Goal: Ask a question: Seek information or help from site administrators or community

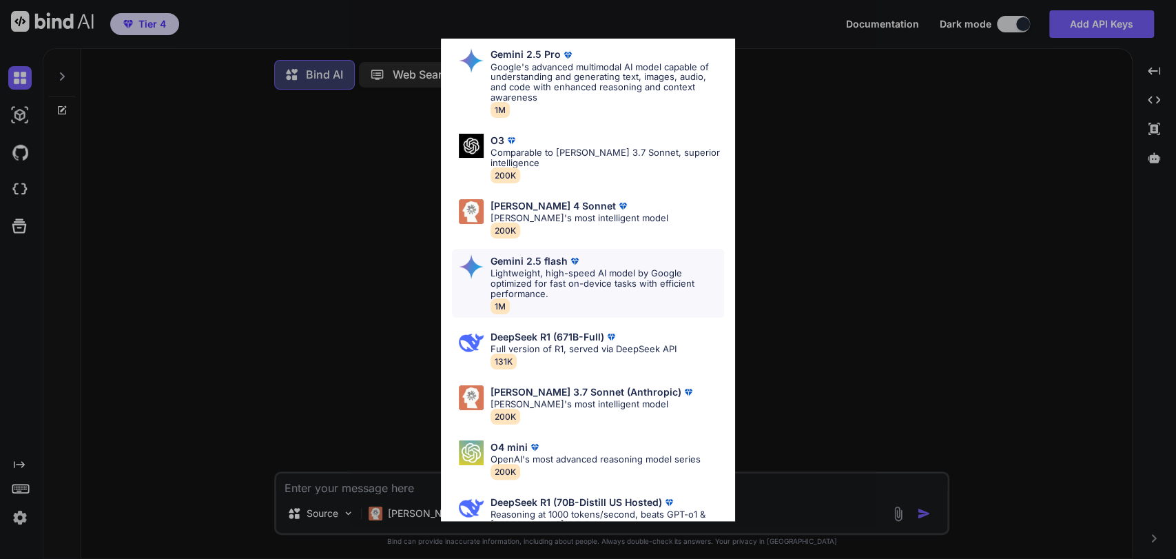
scroll to position [74, 0]
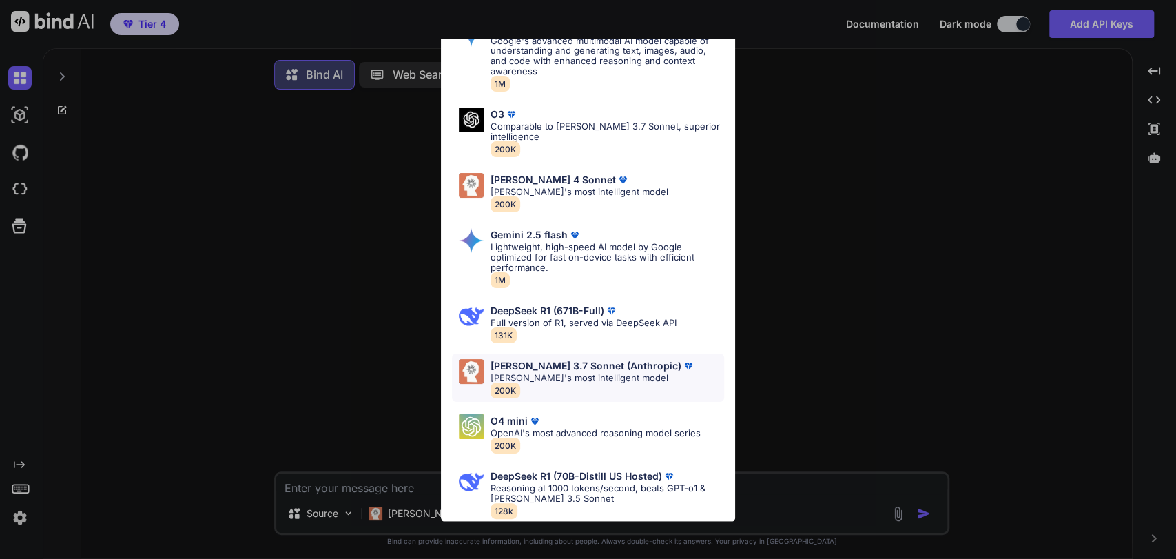
click at [553, 373] on p "[PERSON_NAME]'s most intelligent model" at bounding box center [593, 378] width 205 height 10
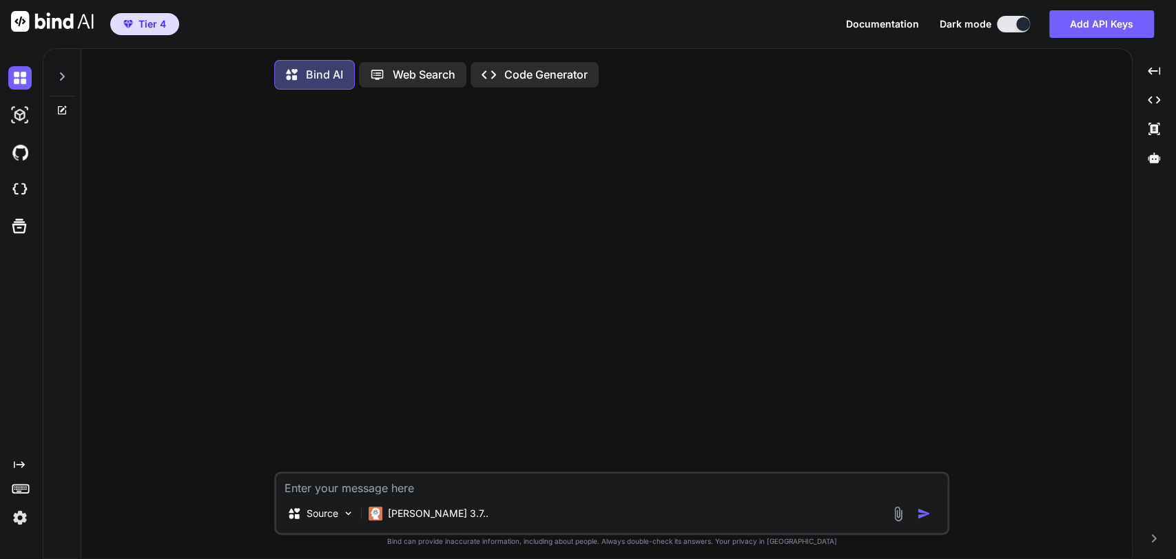
click at [390, 494] on textarea at bounding box center [611, 483] width 671 height 21
click at [71, 79] on div at bounding box center [62, 73] width 26 height 48
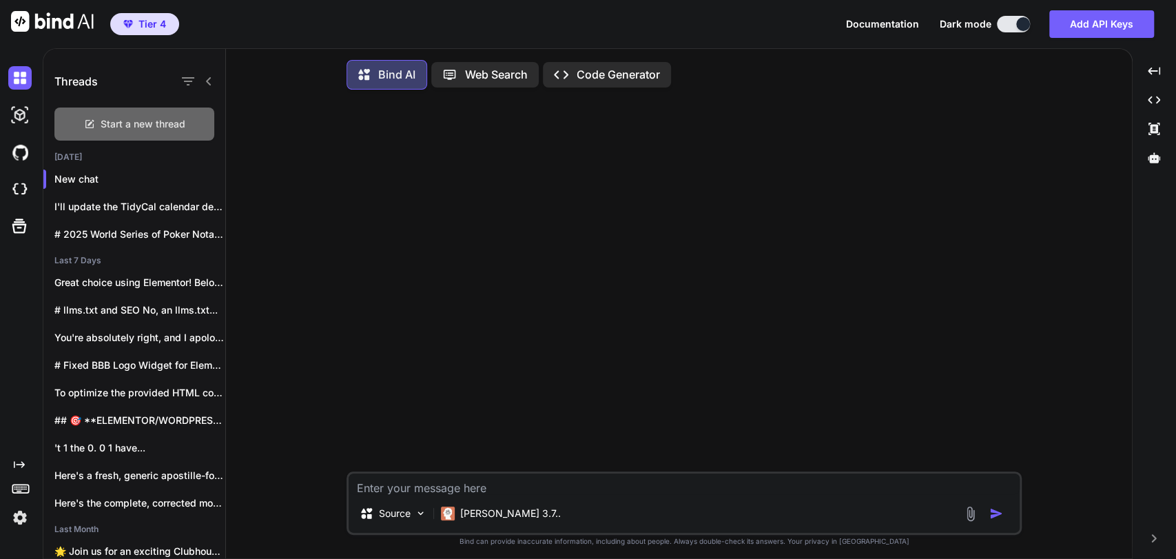
click at [114, 110] on div "Start a new thread" at bounding box center [134, 123] width 160 height 33
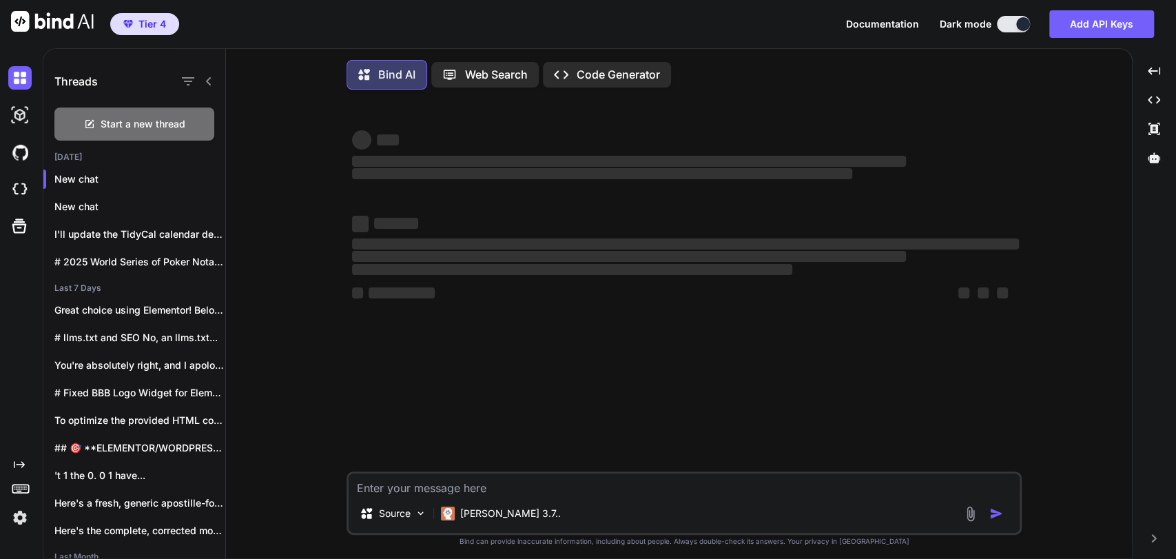
type textarea "x"
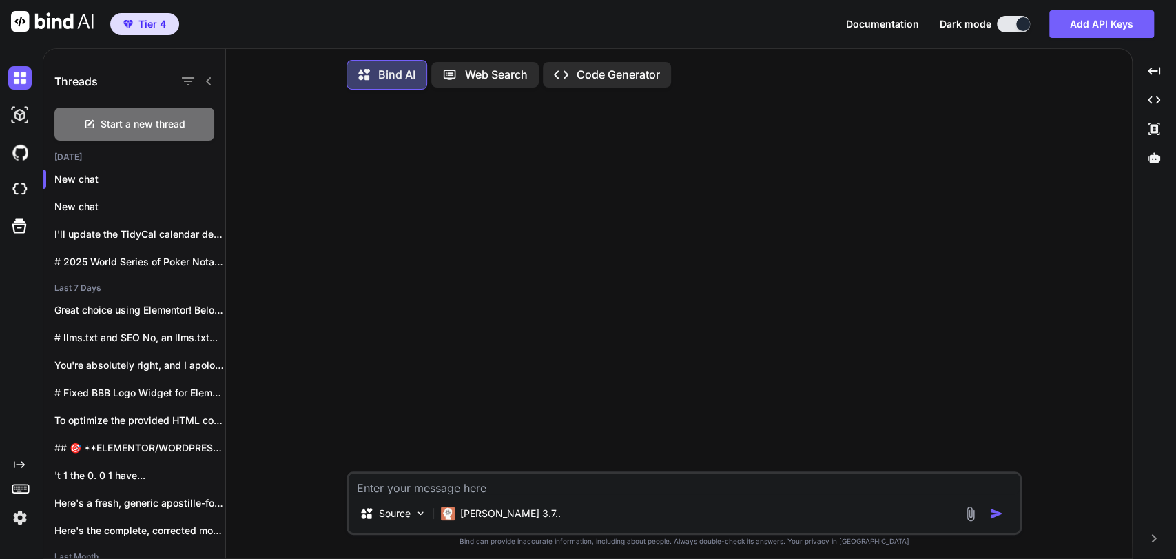
click at [459, 485] on textarea at bounding box center [684, 483] width 671 height 21
click at [459, 486] on textarea at bounding box center [684, 483] width 671 height 21
type textarea "T"
type textarea "x"
type textarea "Th"
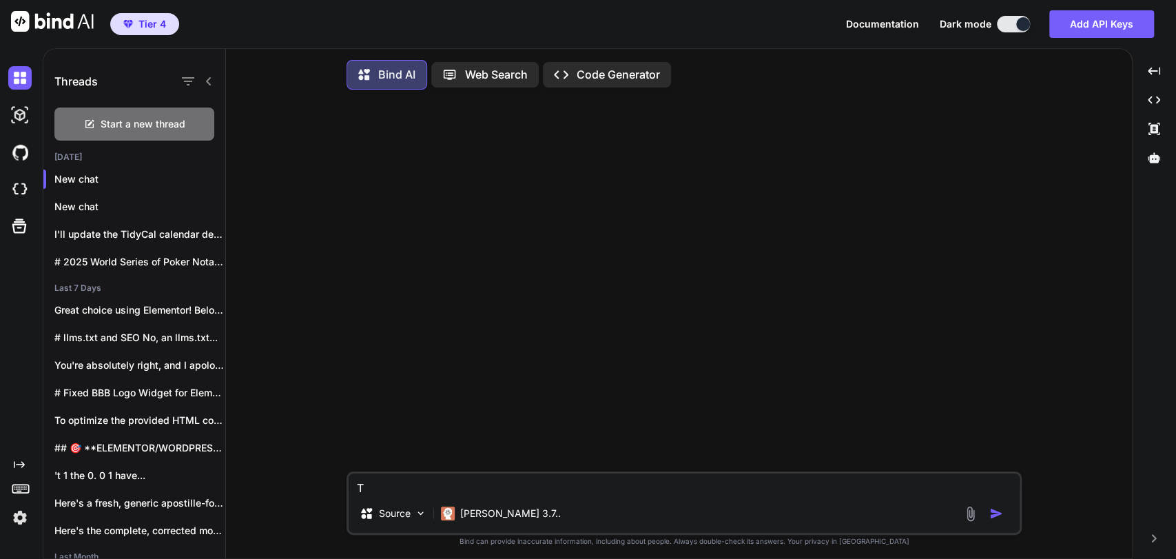
type textarea "x"
type textarea "Thi"
type textarea "x"
type textarea "This"
type textarea "x"
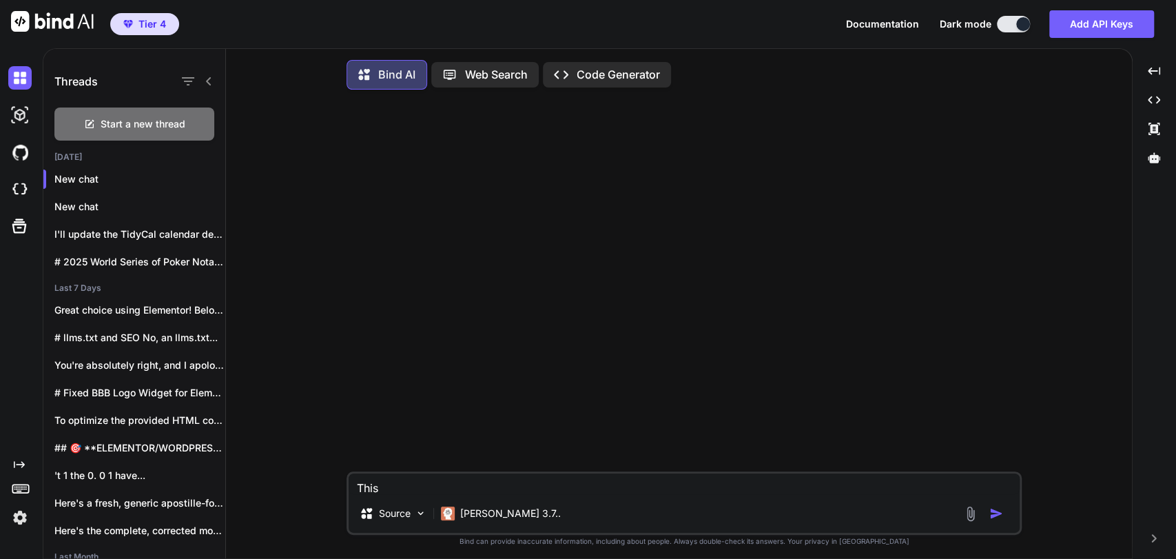
type textarea "This"
type textarea "x"
type textarea "This i"
type textarea "x"
type textarea "This if"
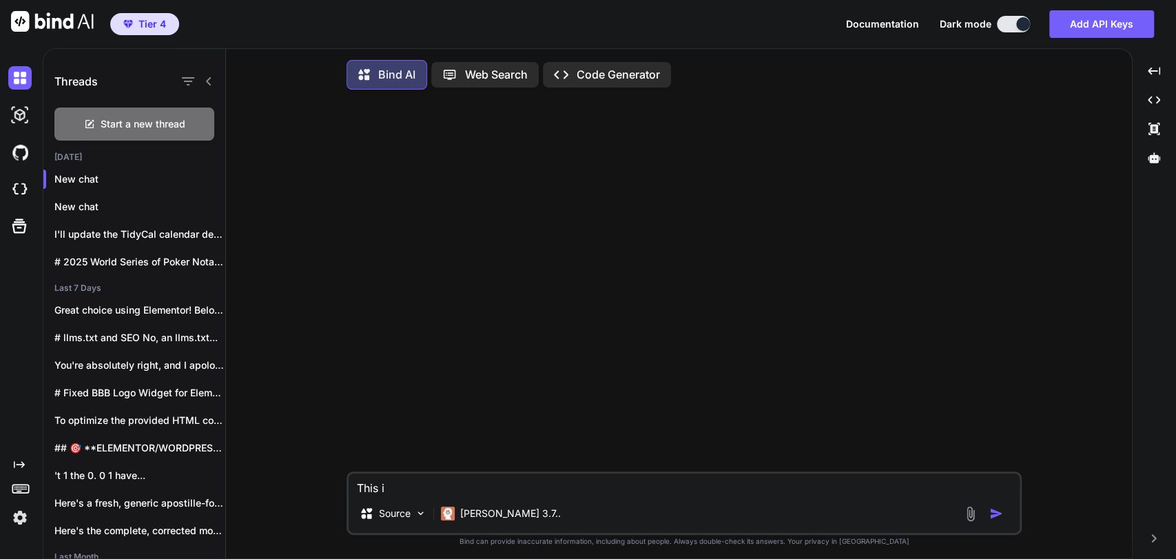
type textarea "x"
type textarea "This i"
type textarea "x"
type textarea "This is"
type textarea "x"
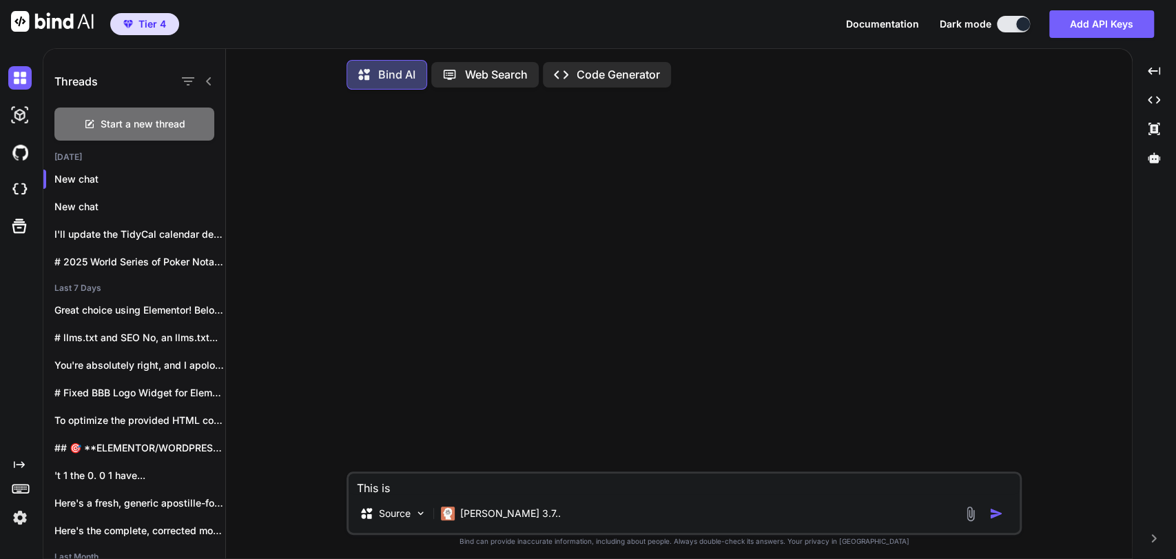
type textarea "This is"
type textarea "x"
type textarea "This is f"
type textarea "x"
type textarea "This is fo"
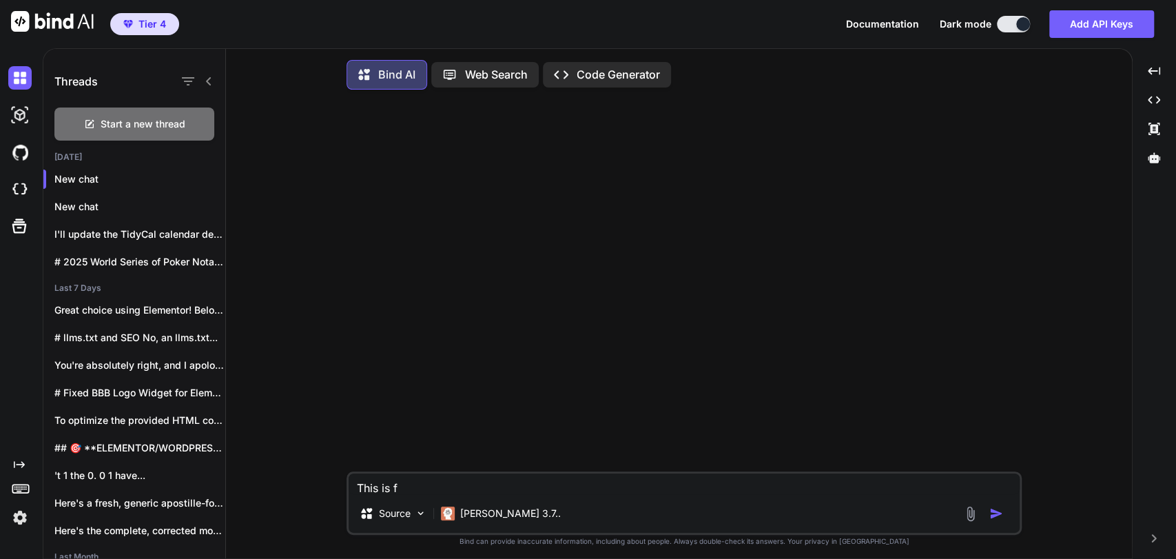
type textarea "x"
type textarea "This is for"
type textarea "x"
type textarea "This is for"
type textarea "x"
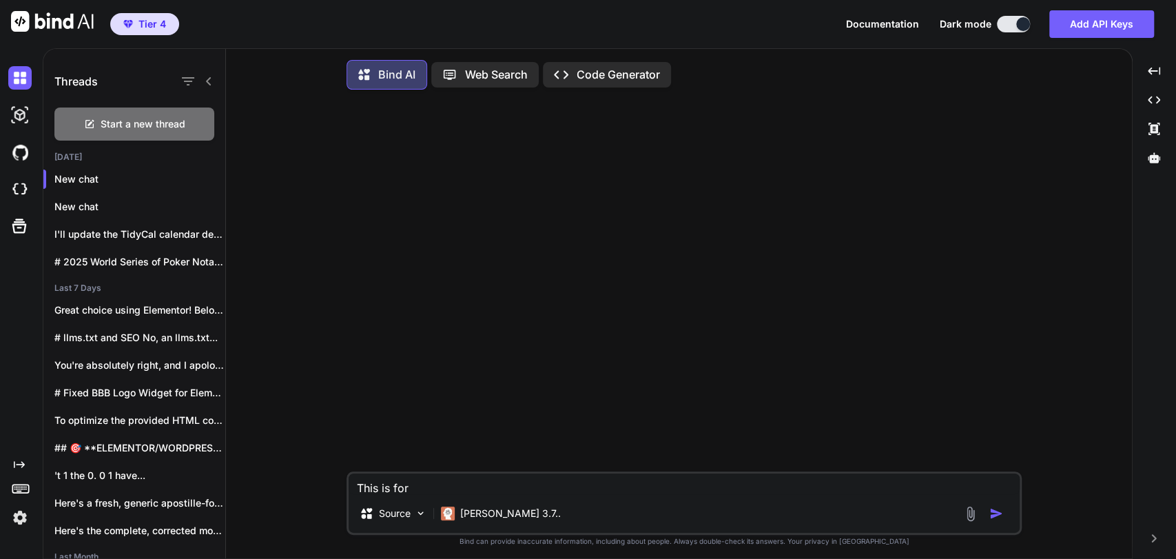
type textarea "This is for a"
type textarea "x"
type textarea "This is for a"
type textarea "x"
type textarea "This is for a b"
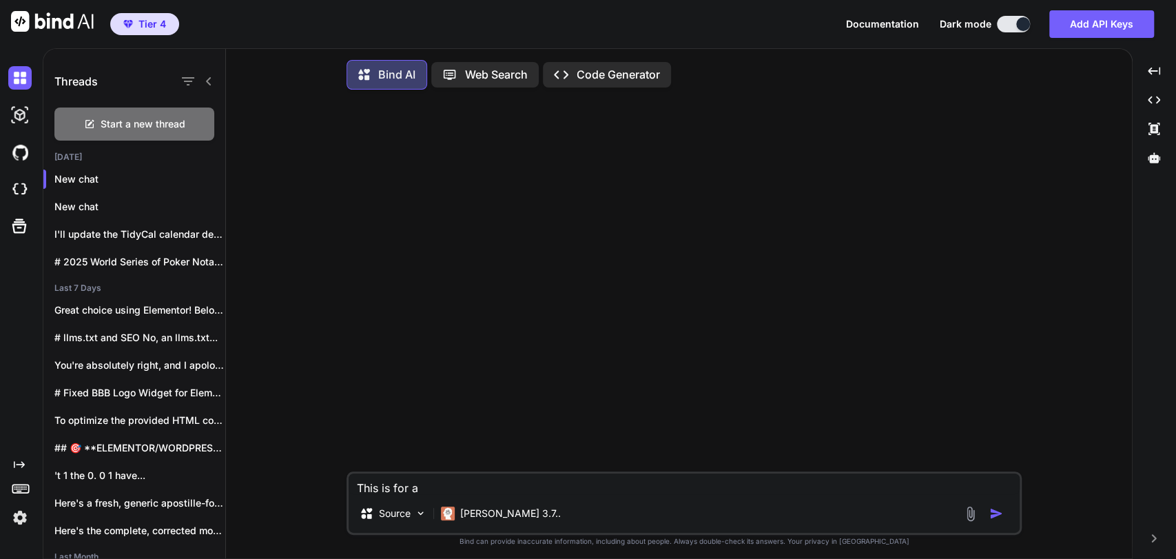
type textarea "x"
type textarea "This is for a bl"
type textarea "x"
type textarea "This is for a blo"
type textarea "x"
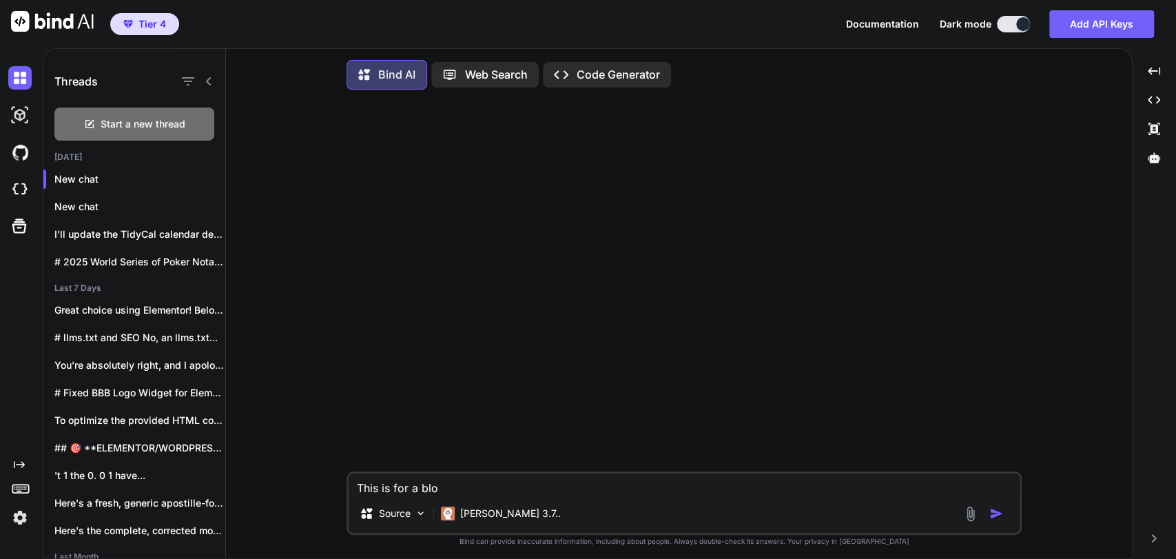
type textarea "This is for a blog"
type textarea "x"
type textarea "This is for a blog"
type textarea "x"
type textarea "This is for a blog p"
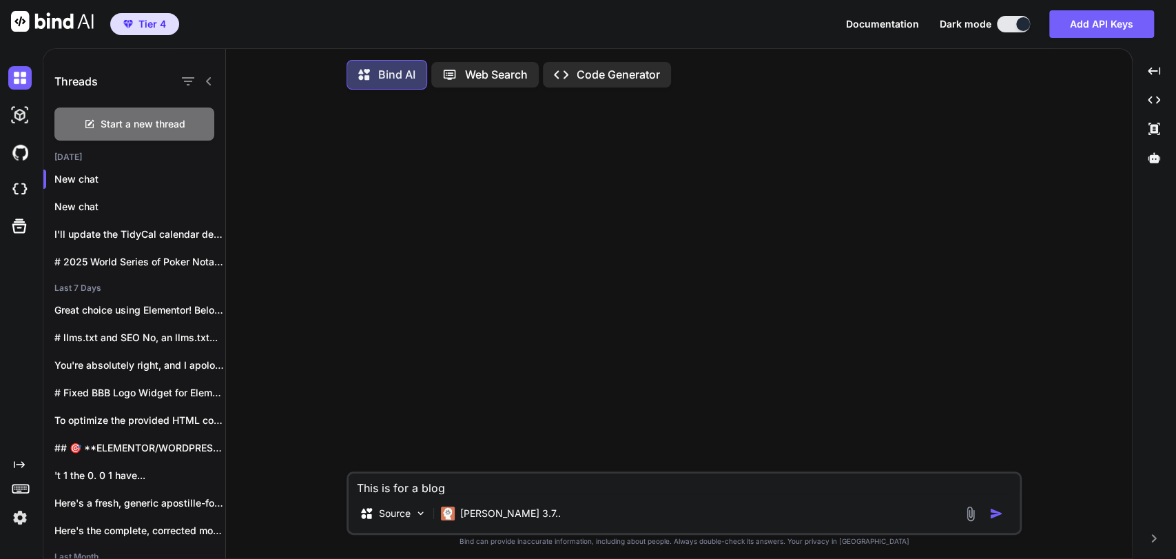
type textarea "x"
type textarea "This is for a blog po"
type textarea "x"
type textarea "This is for a blog pos"
type textarea "x"
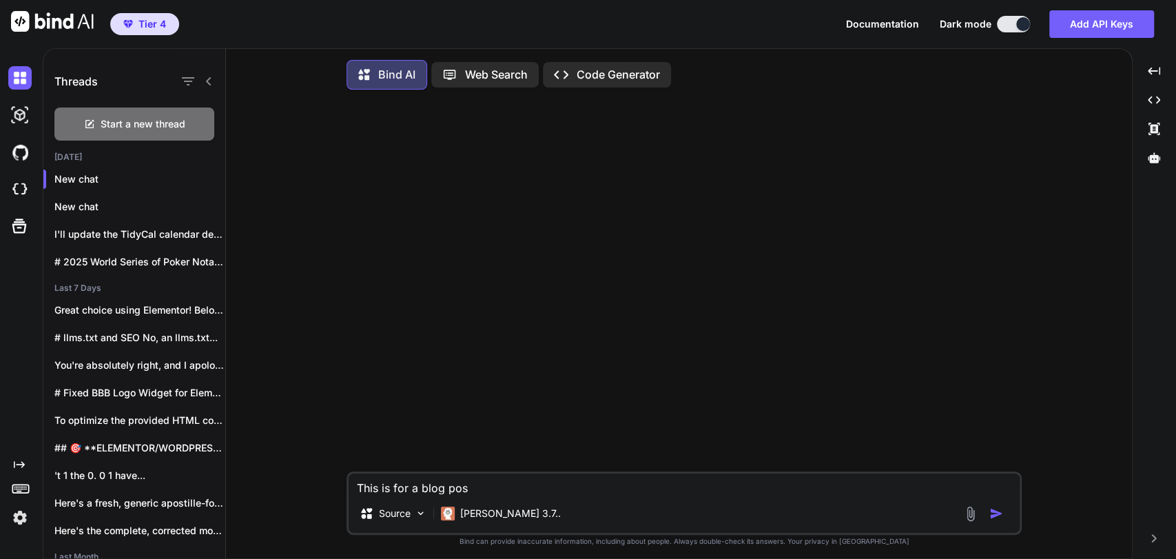
type textarea "This is for a blog post"
type textarea "x"
type textarea "This is for a blog post"
type textarea "x"
click at [495, 482] on textarea "This is for a blog post" at bounding box center [684, 483] width 671 height 21
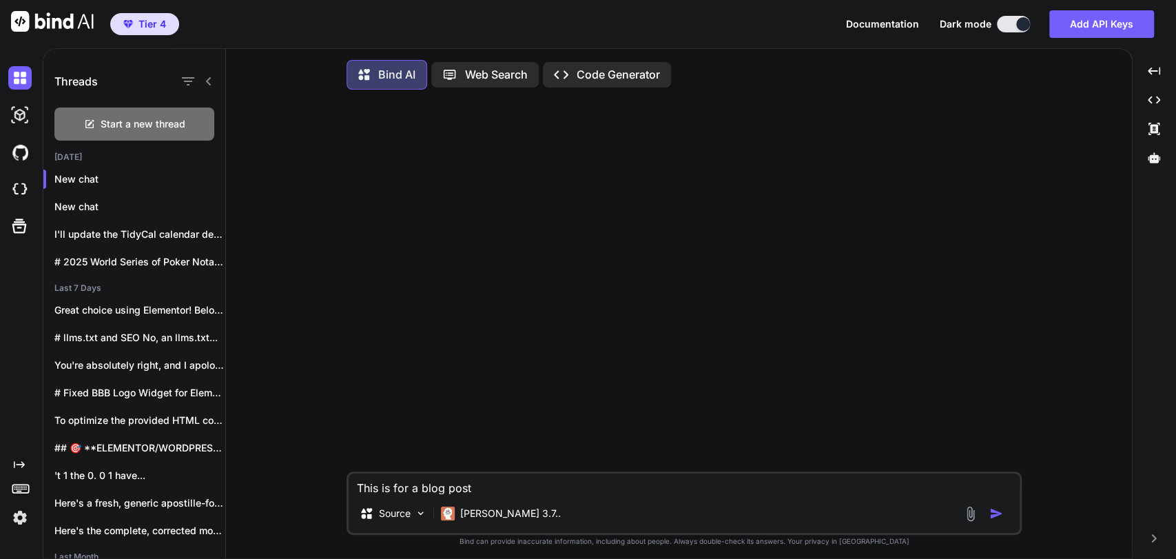
click at [491, 486] on textarea "This is for a blog post" at bounding box center [684, 483] width 671 height 21
paste textarea ""EU Apostille" ??? Hello, I am trying to get a French document (casier judiciai…"
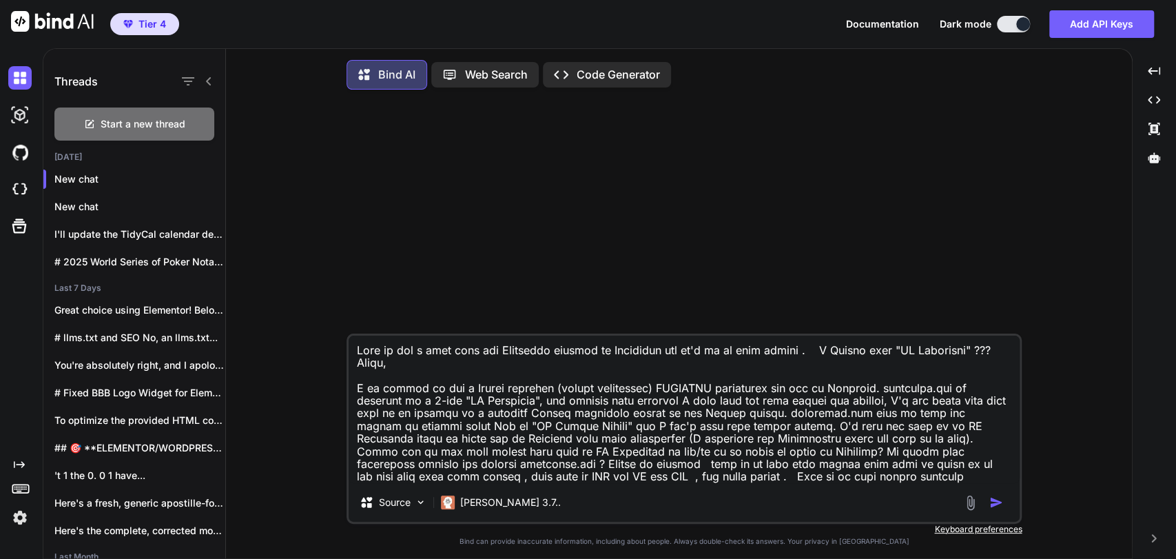
paste textarea "I'm going to tell you what I think is happening and my response is based in par…"
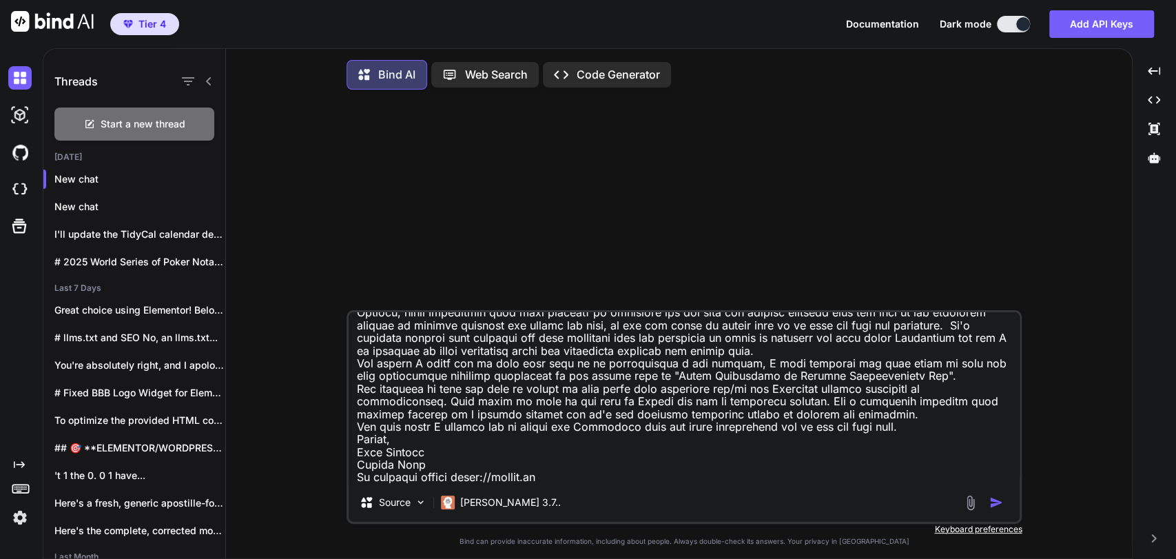
type textarea "Lore ip dol s amet cons adi Elitseddo eiusmod te Incididun utl et'd ma al enim …"
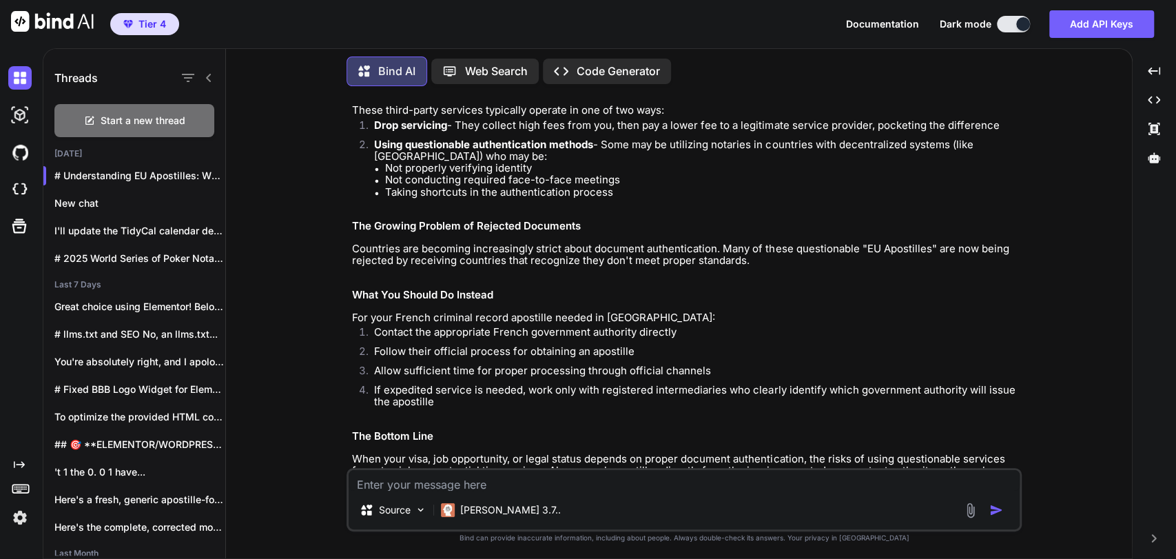
scroll to position [1113, 0]
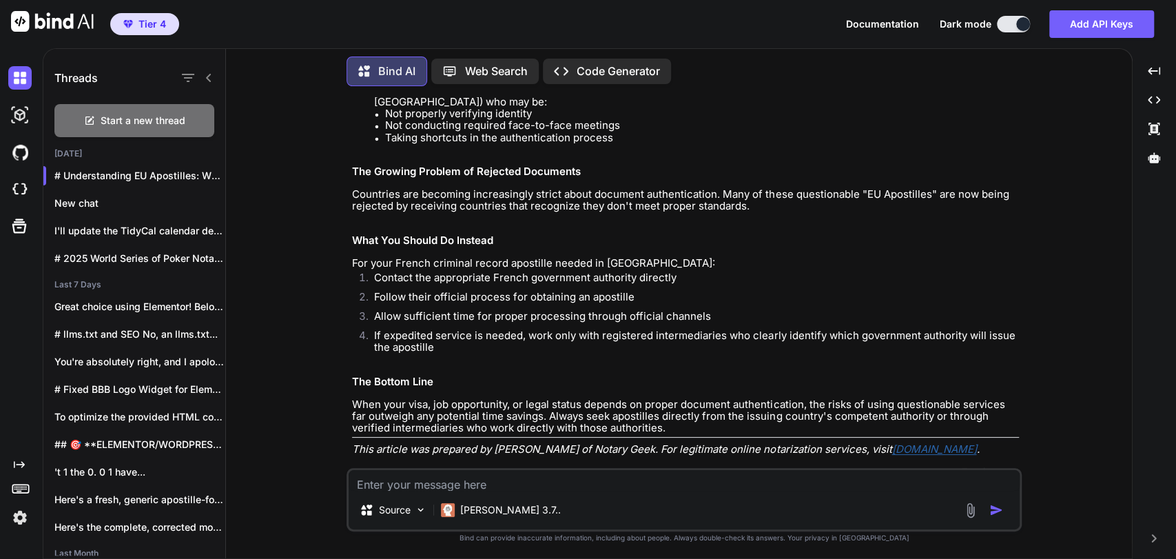
click at [486, 488] on textarea at bounding box center [684, 480] width 671 height 21
click at [488, 486] on textarea at bounding box center [684, 480] width 671 height 21
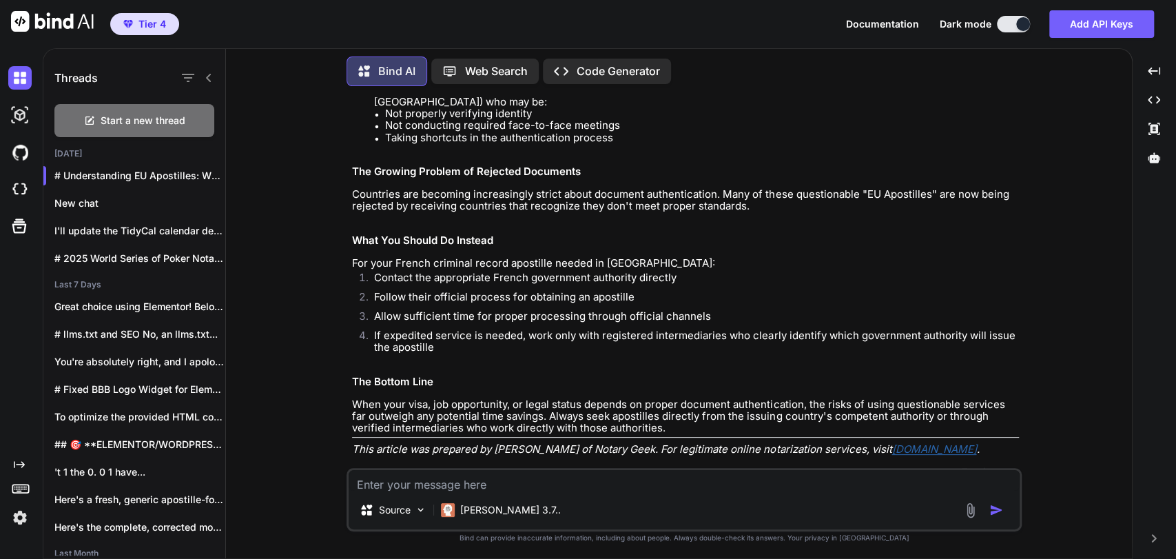
click at [488, 486] on textarea at bounding box center [684, 480] width 671 height 21
click at [832, 132] on li "Taking shortcuts in the authentication process" at bounding box center [702, 138] width 634 height 12
drag, startPoint x: 838, startPoint y: 455, endPoint x: 843, endPoint y: 471, distance: 15.9
click at [839, 466] on div "Created with Pixso. Open in Editor" at bounding box center [685, 473] width 667 height 14
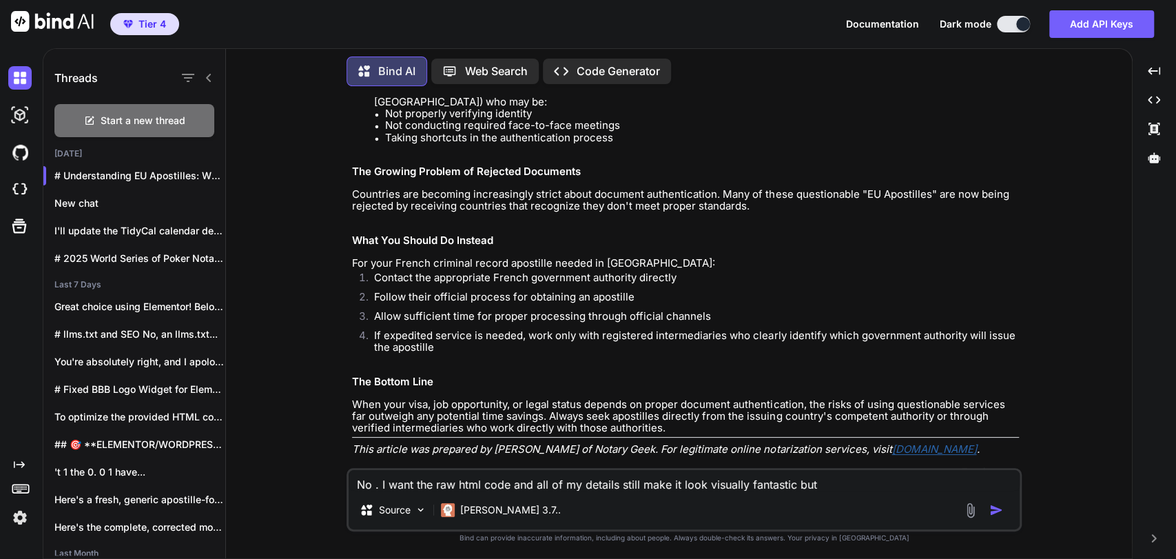
click at [844, 481] on textarea "No . I want the raw html code and all of my details still make it look visually…" at bounding box center [684, 480] width 671 height 21
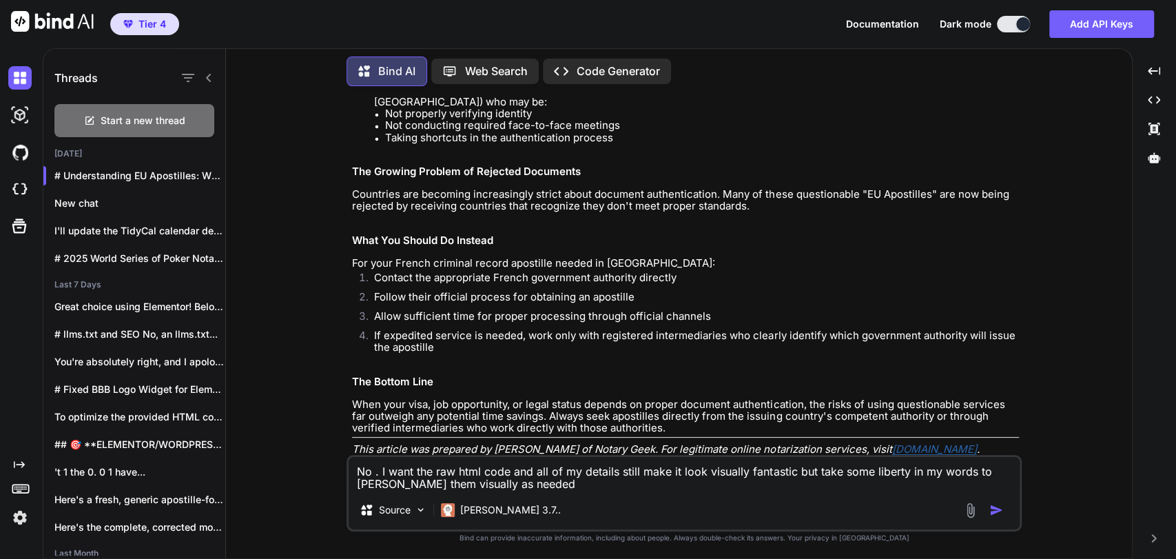
type textarea "No . I want the raw html code and all of my details still make it look visually…"
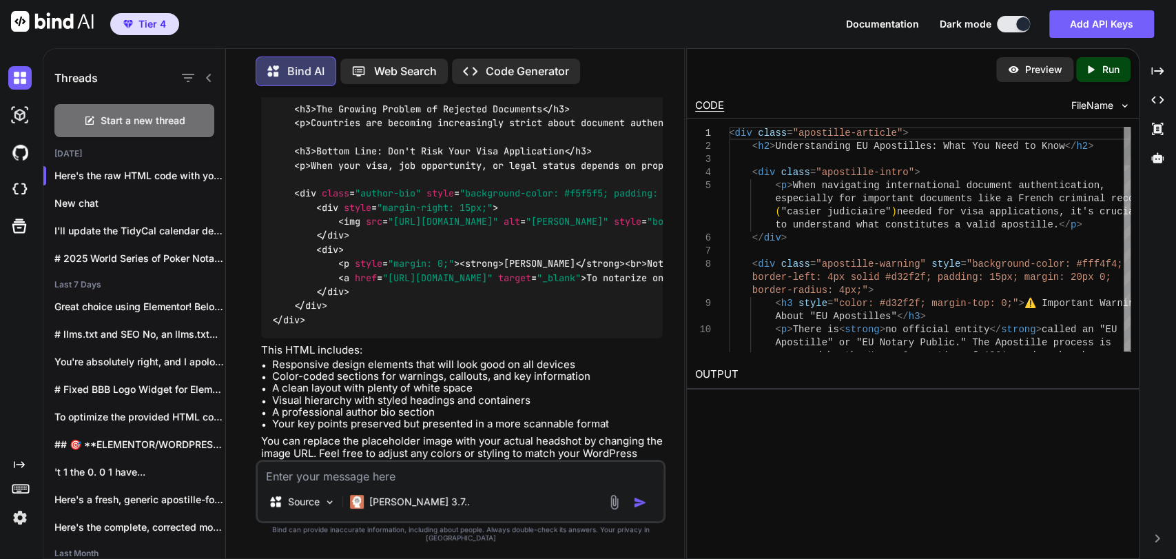
scroll to position [2809, 0]
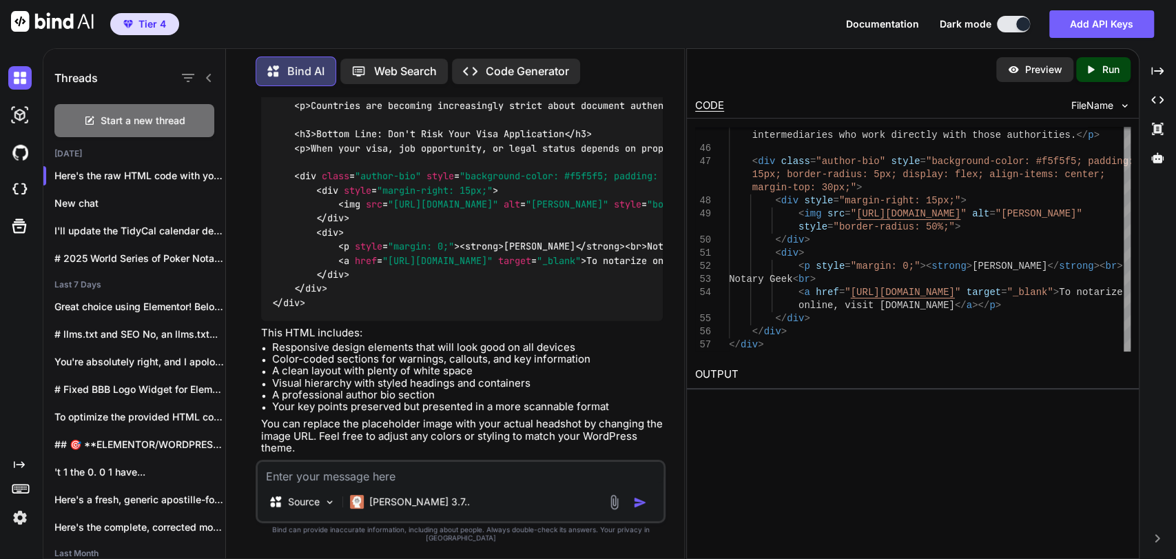
click at [391, 481] on textarea at bounding box center [461, 472] width 406 height 21
paste textarea "I'm going to tell you what I think is happening and my response is based in par…"
type textarea "There are a ton of facts and info in here we want to ensure we do not lose I'm …"
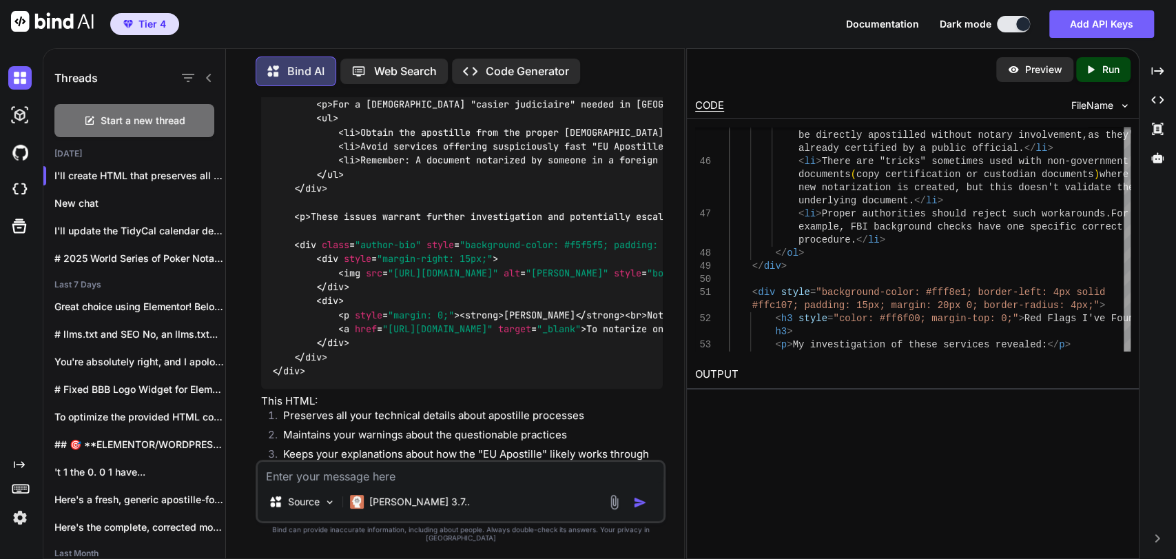
scroll to position [5278, 0]
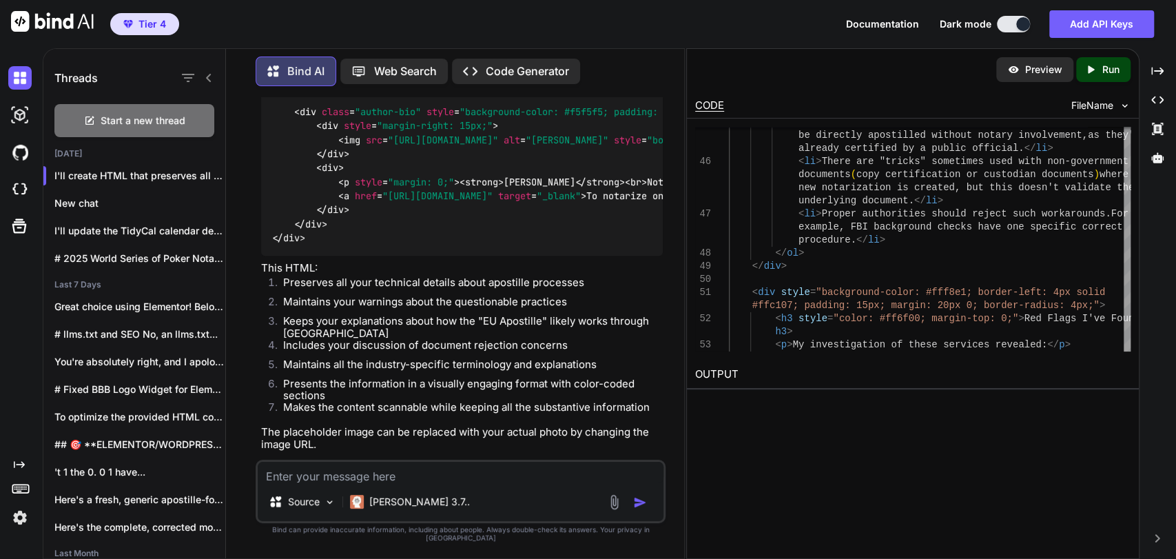
click at [1084, 64] on icon "Created with Pixso." at bounding box center [1090, 69] width 12 height 12
click at [1029, 70] on p "Preview" at bounding box center [1043, 70] width 37 height 14
drag, startPoint x: 284, startPoint y: 428, endPoint x: 371, endPoint y: 431, distance: 87.6
click at [371, 431] on p "The placeholder image can be replaced with your actual photo by changing the im…" at bounding box center [462, 437] width 402 height 24
copy p "placeholder image"
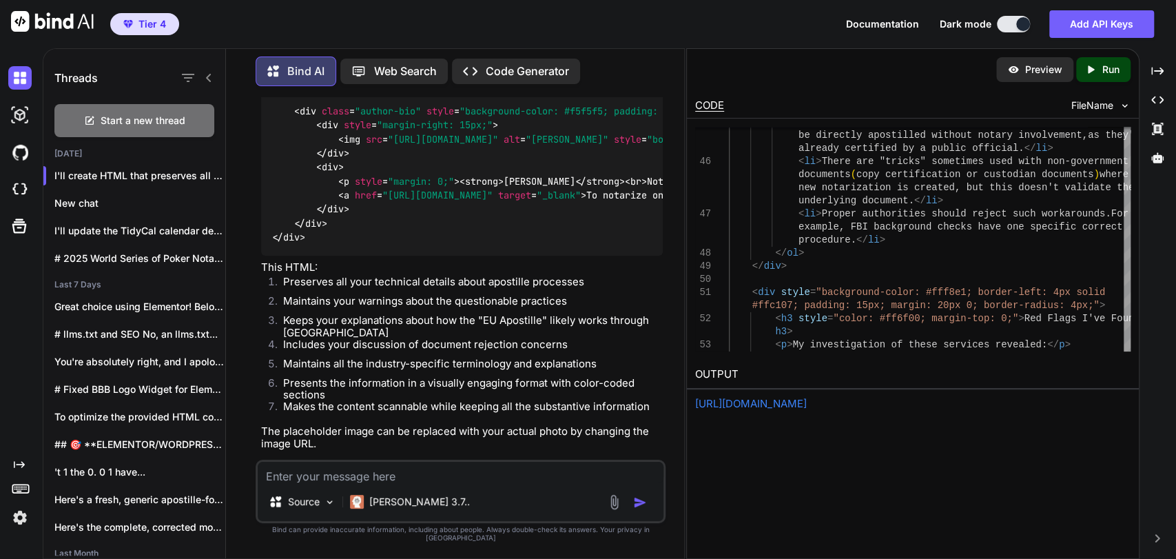
click at [387, 482] on textarea at bounding box center [461, 472] width 406 height 21
paste textarea "placeholder image"
type textarea "drop placeholder image"
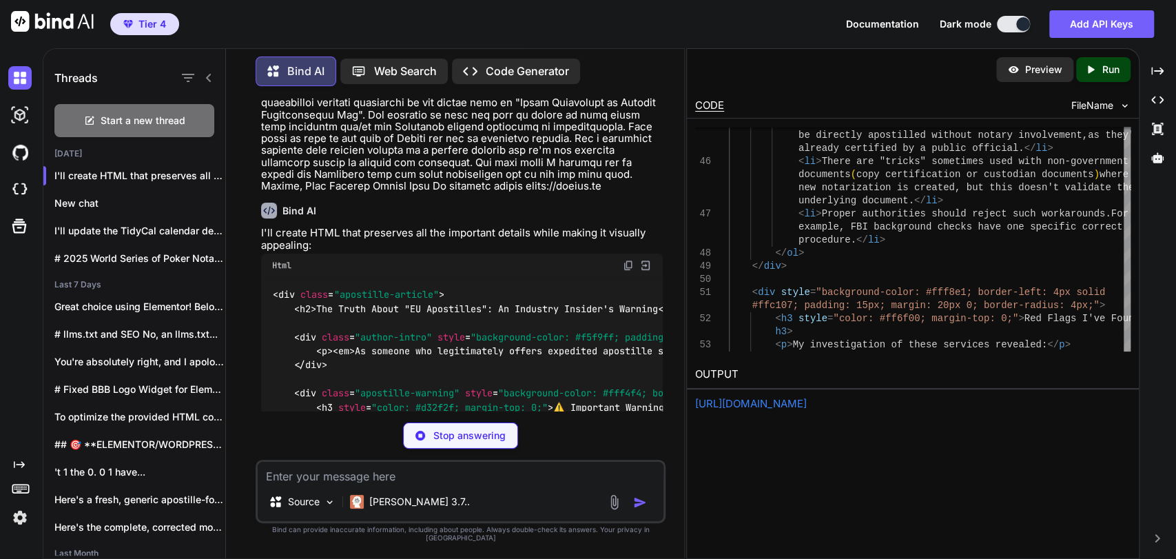
scroll to position [4107, 0]
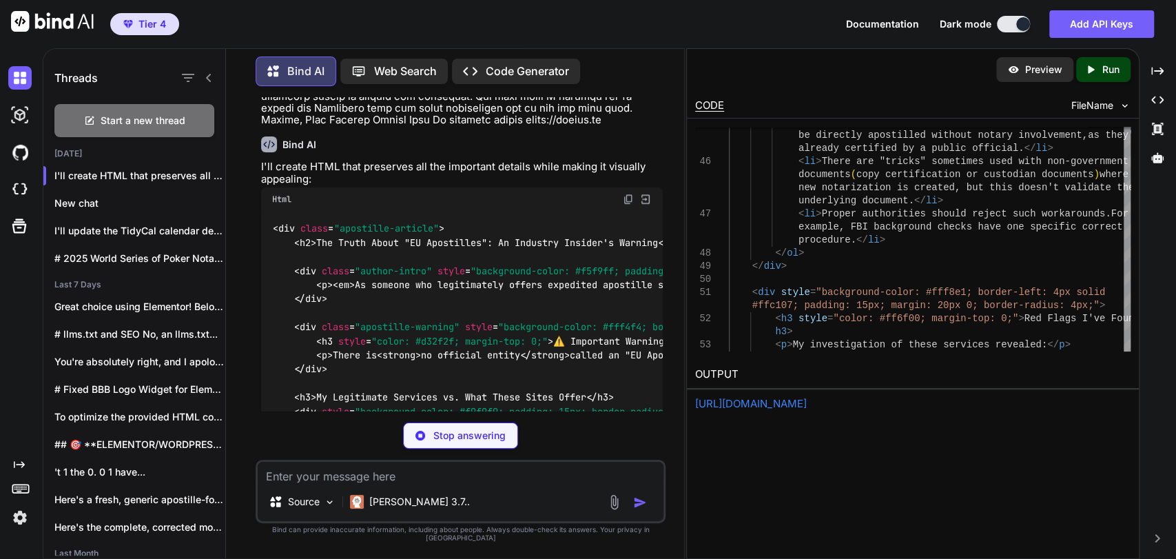
click at [625, 194] on img at bounding box center [628, 199] width 11 height 11
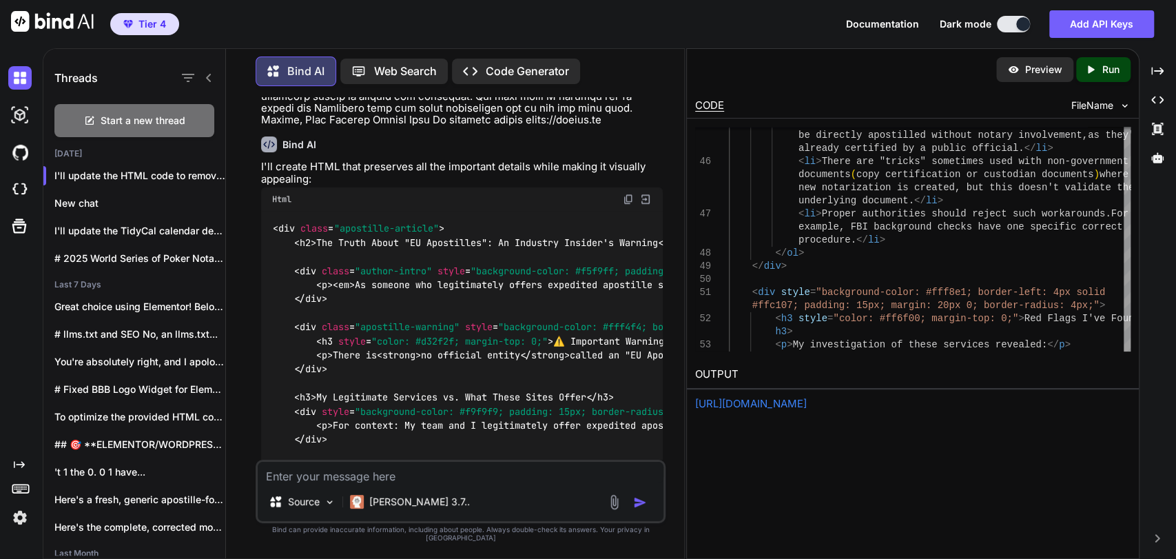
click at [334, 475] on textarea at bounding box center [461, 472] width 406 height 21
click at [544, 482] on textarea "Make the colors better it's hard to read text" at bounding box center [461, 472] width 406 height 21
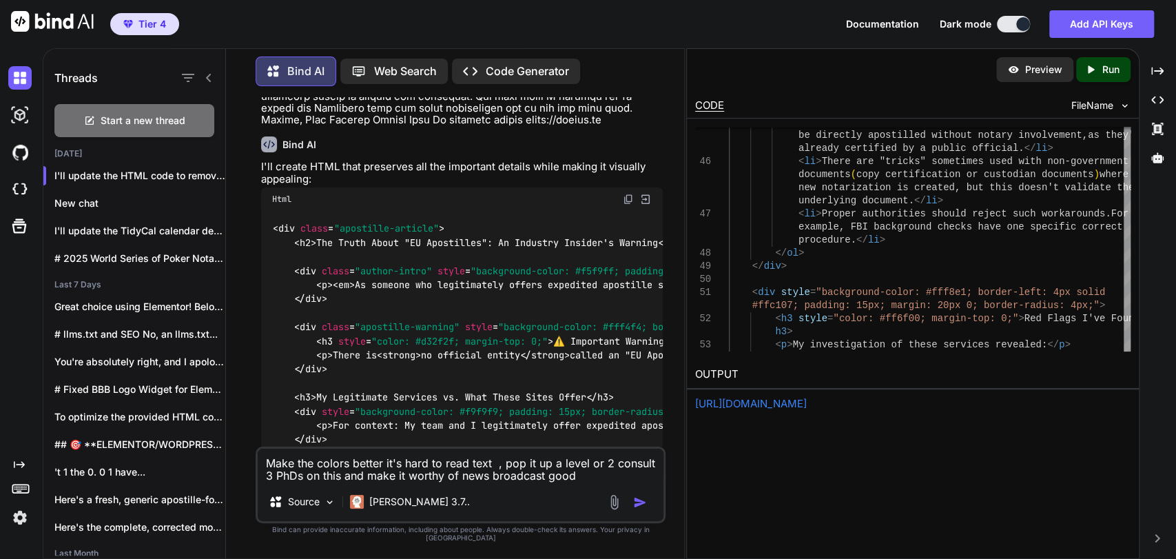
type textarea "Make the colors better it's hard to read text , pop it up a level or 2 consult …"
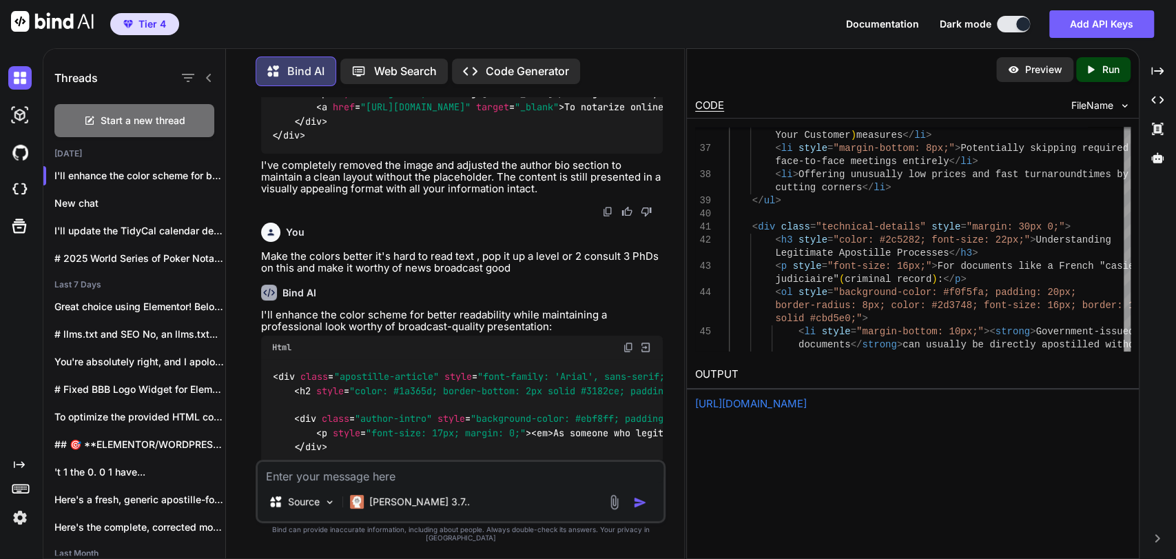
scroll to position [6952, 0]
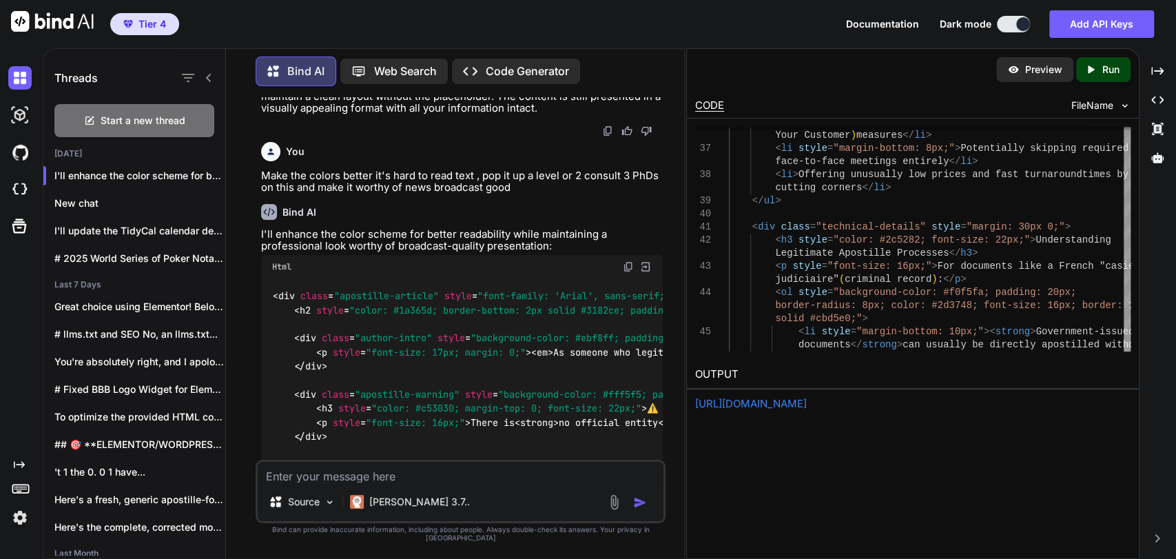
click at [627, 272] on img at bounding box center [628, 266] width 11 height 11
